Goal: Complete application form

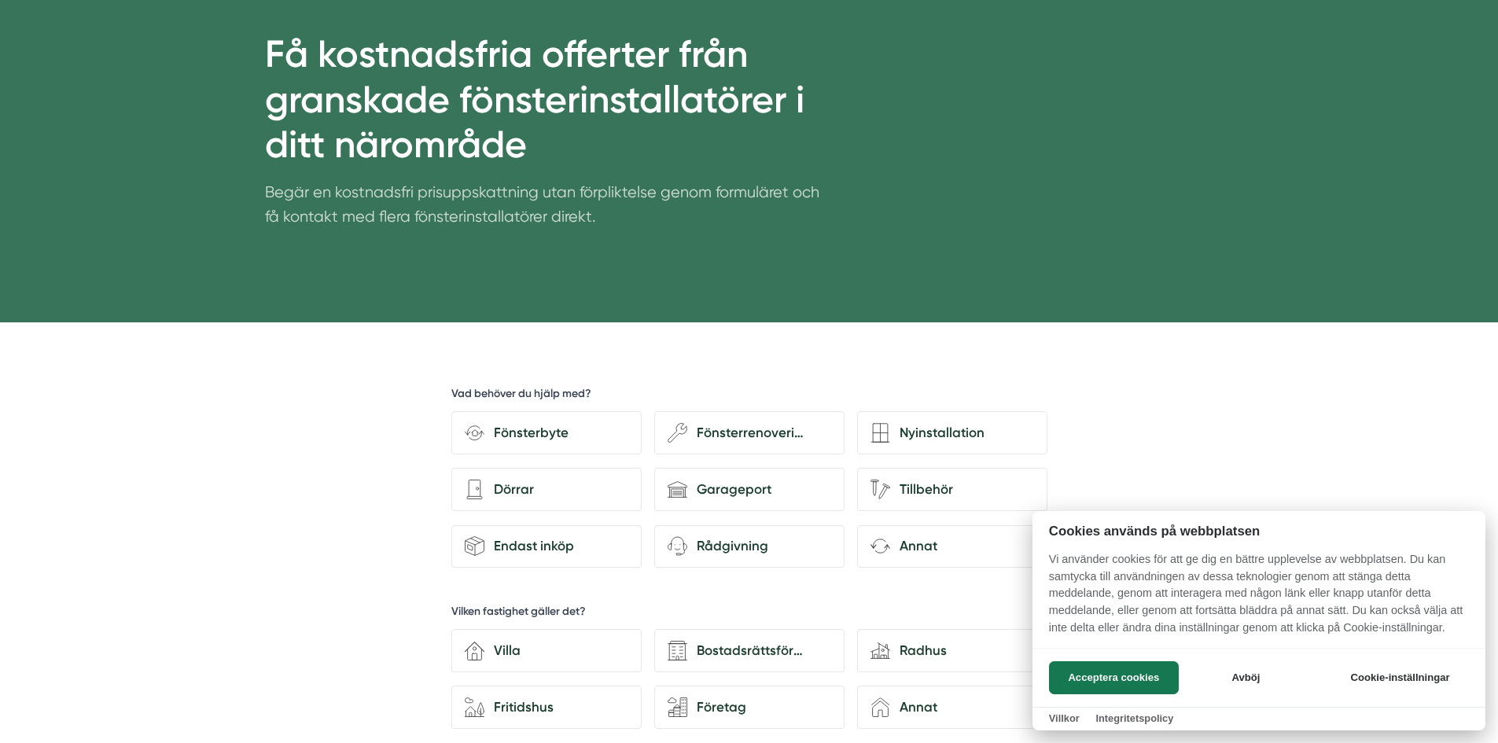
scroll to position [157, 0]
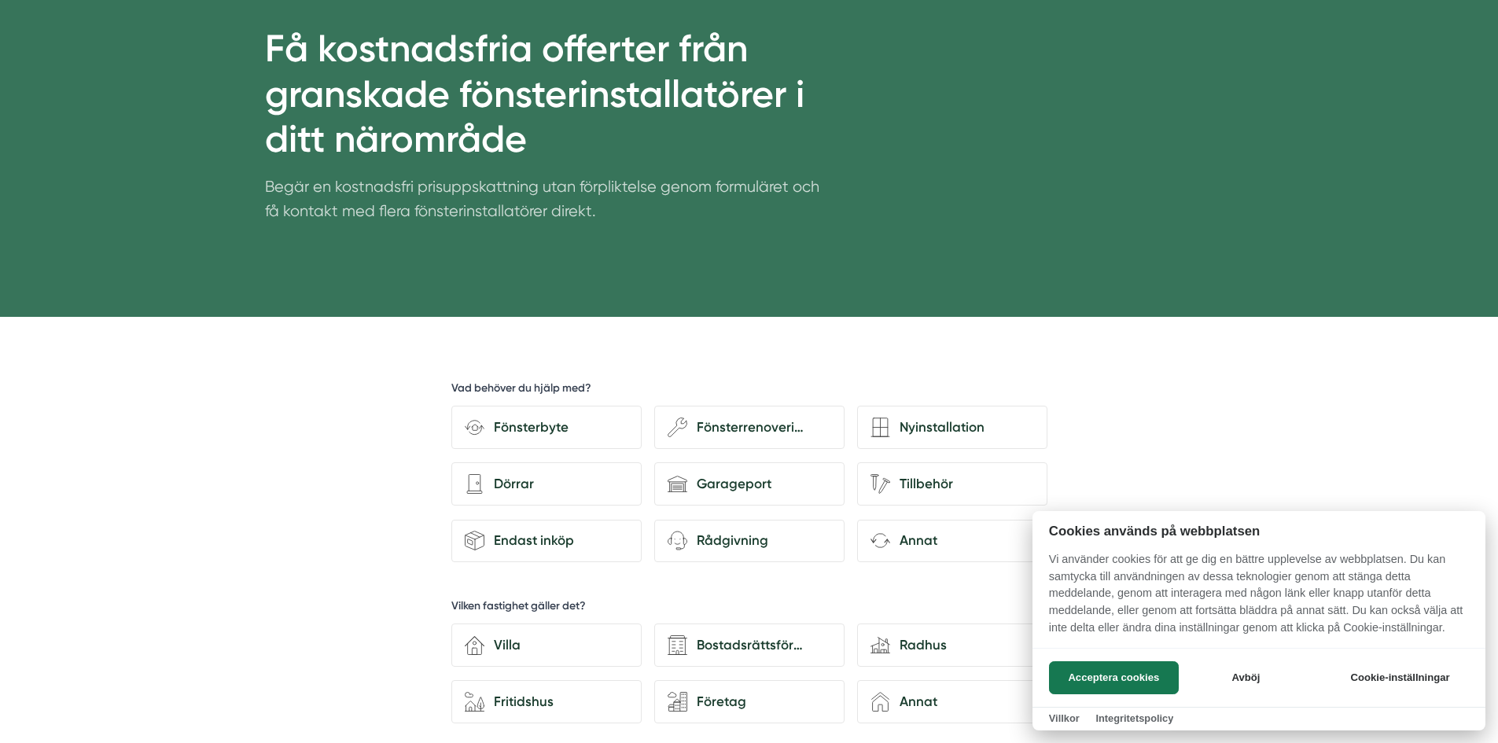
click at [538, 429] on div at bounding box center [749, 371] width 1498 height 743
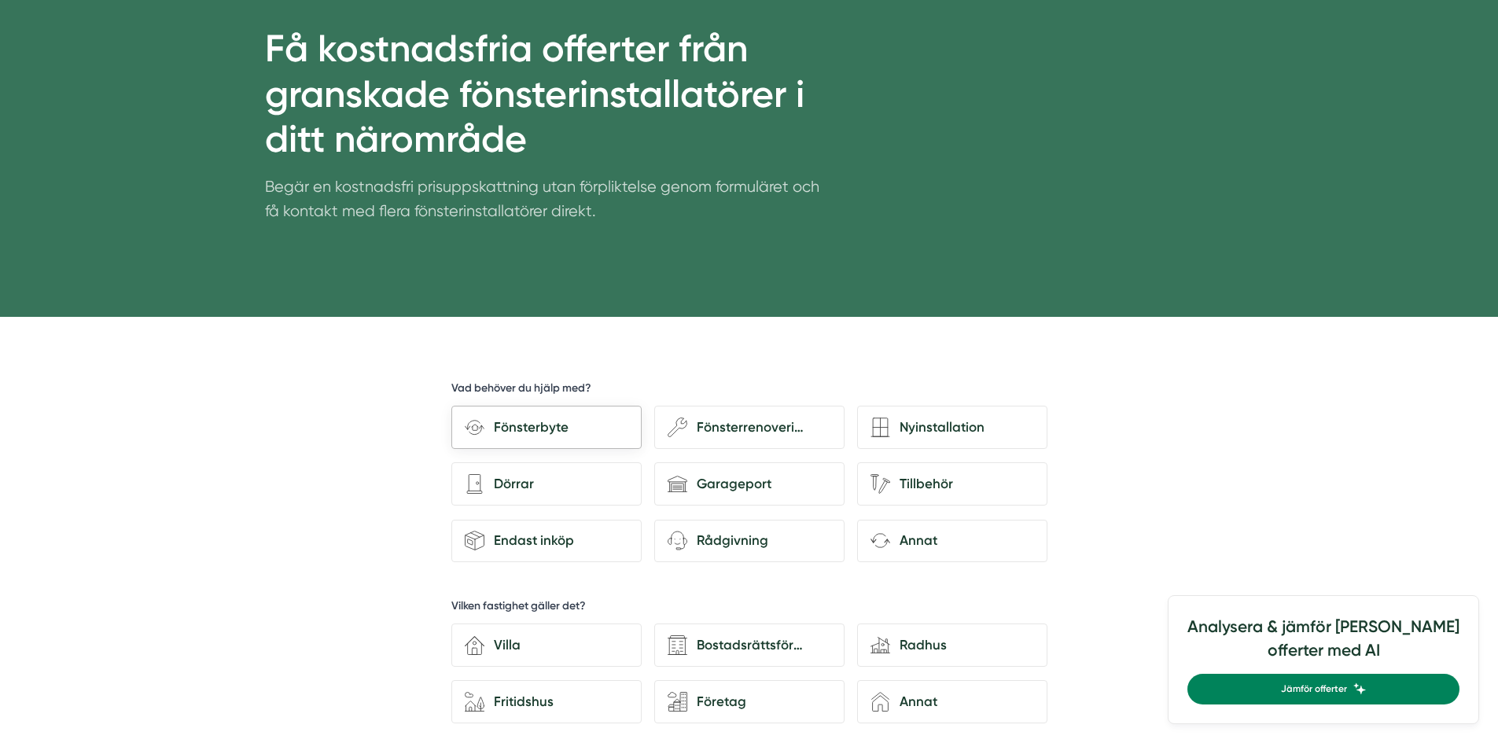
click at [539, 428] on div "Fönsterbyte" at bounding box center [556, 427] width 144 height 21
click at [0, 0] on input "Fönsterbyte" at bounding box center [0, 0] width 0 height 0
click at [543, 432] on div "Fönsterbyte" at bounding box center [556, 427] width 144 height 21
click at [0, 0] on input "Fönsterbyte" at bounding box center [0, 0] width 0 height 0
click at [474, 421] on icon at bounding box center [475, 427] width 20 height 20
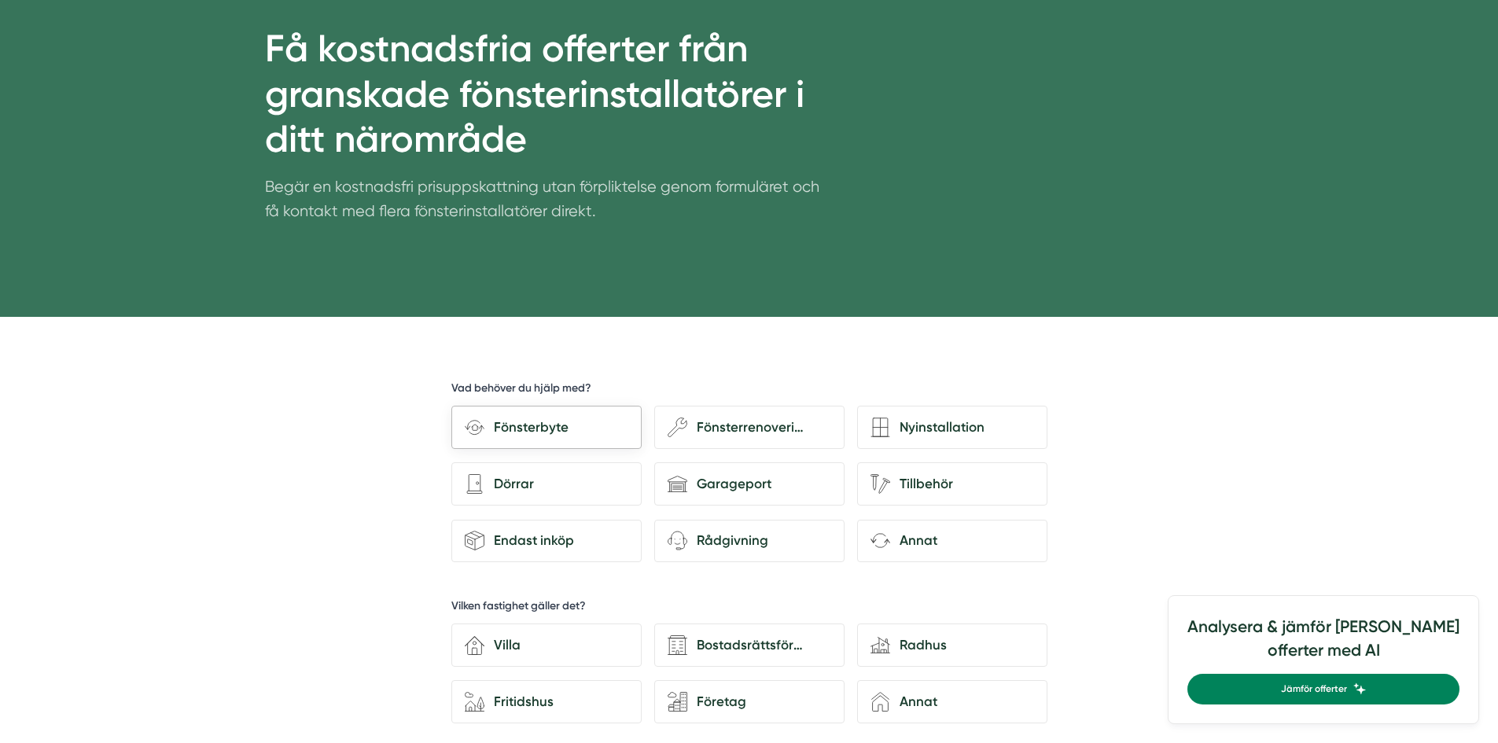
click at [0, 0] on input "Fönsterbyte" at bounding box center [0, 0] width 0 height 0
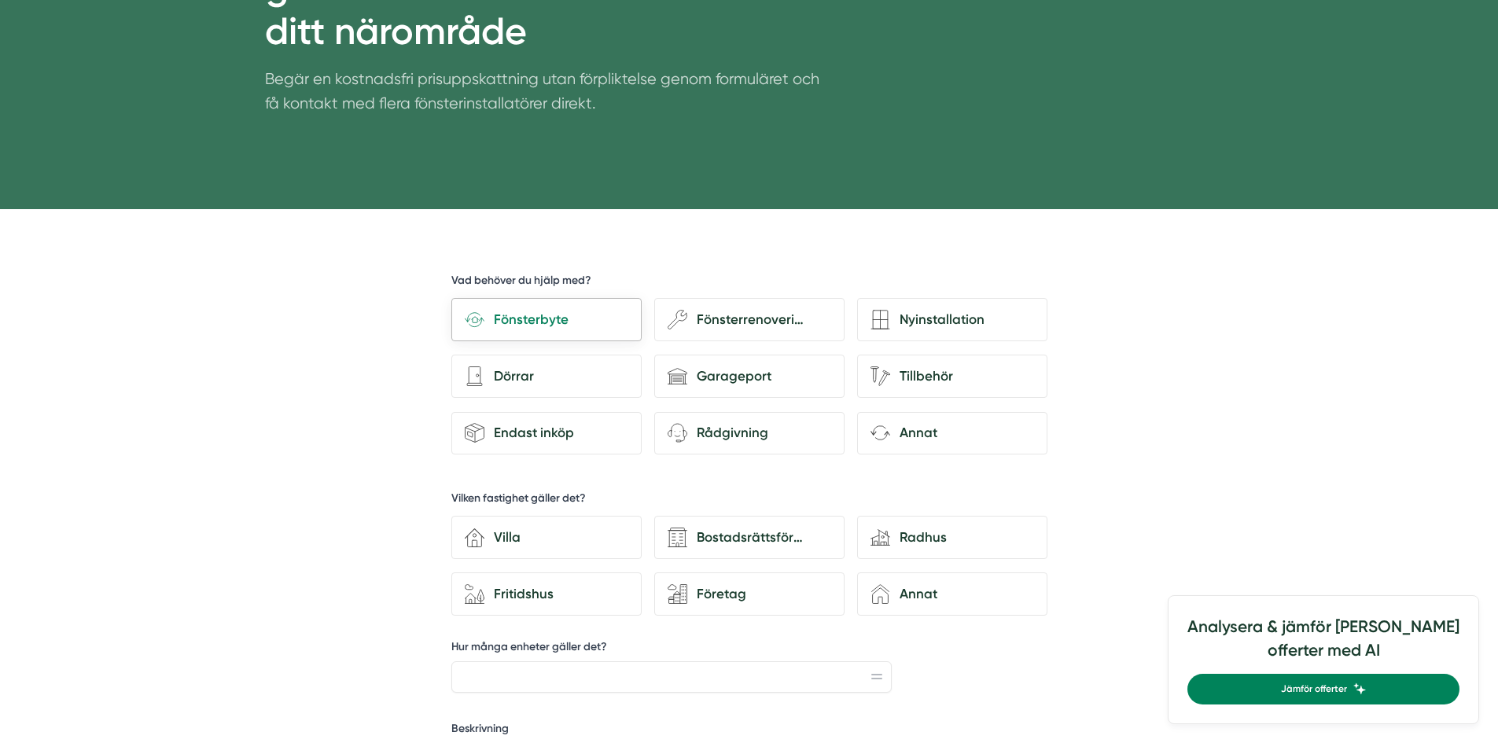
scroll to position [314, 0]
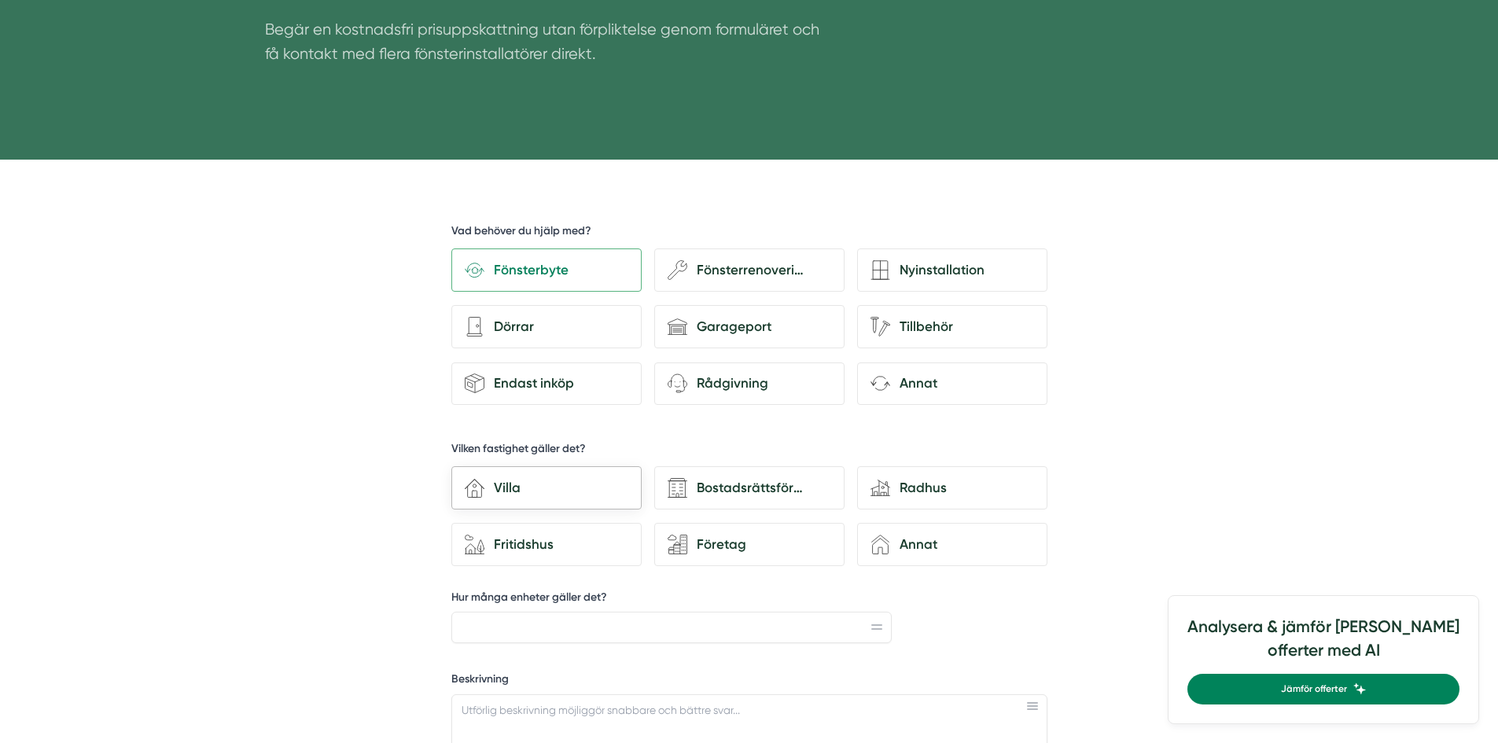
click at [511, 494] on div "Villa" at bounding box center [556, 487] width 144 height 21
click at [0, 0] on input "house-3 Villa" at bounding box center [0, 0] width 0 height 0
click at [748, 265] on div "Fönsterrenovering" at bounding box center [759, 269] width 144 height 21
click at [0, 0] on input "wench Fönsterrenovering" at bounding box center [0, 0] width 0 height 0
